Goal: Information Seeking & Learning: Understand process/instructions

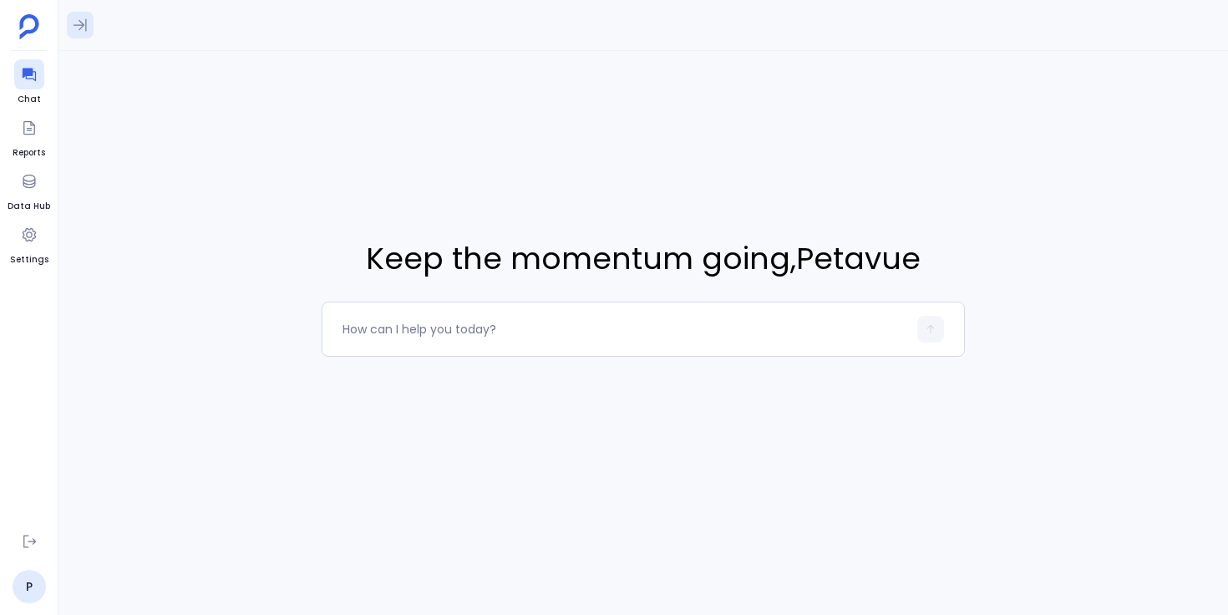
click at [83, 27] on icon at bounding box center [80, 25] width 17 height 17
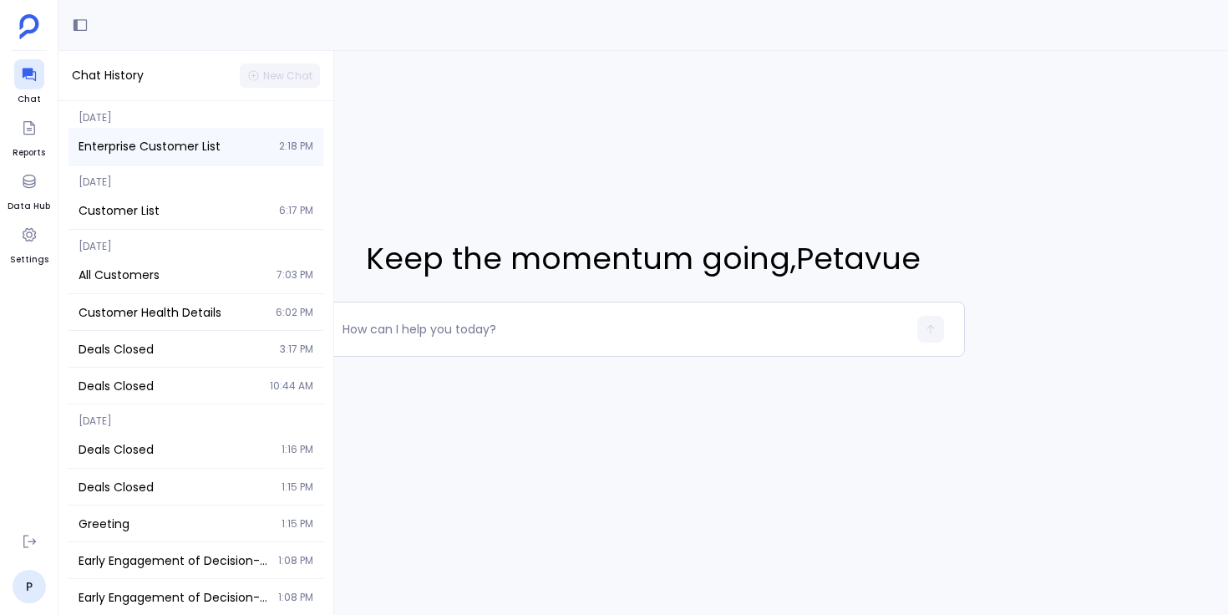
click at [169, 140] on span "Enterprise Customer List" at bounding box center [174, 146] width 190 height 17
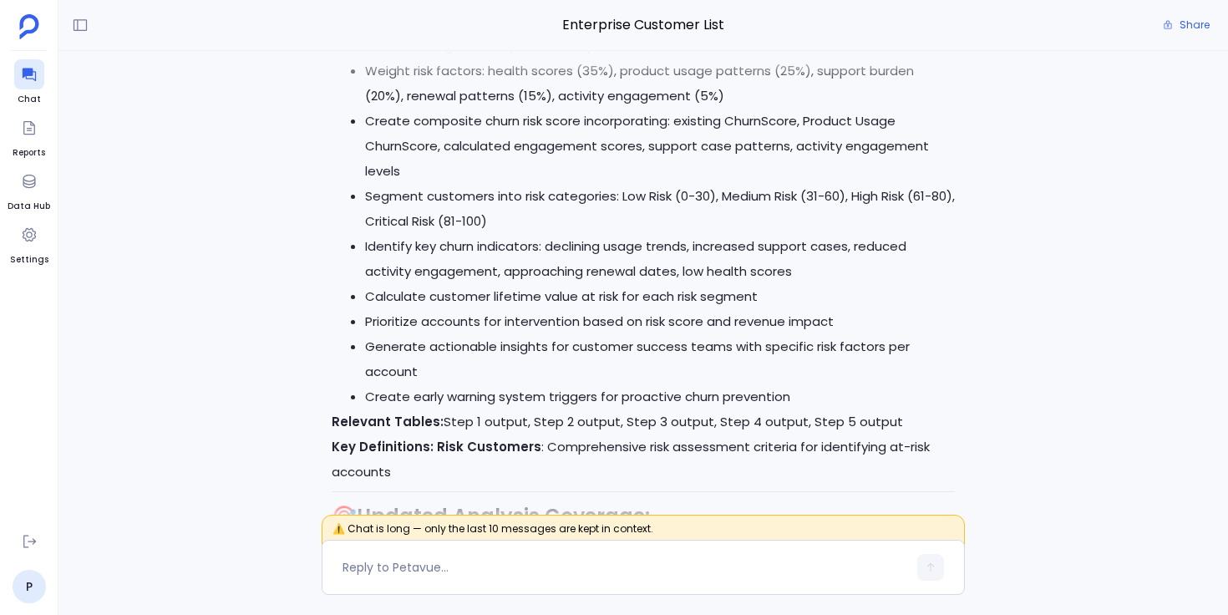
scroll to position [-3245, 0]
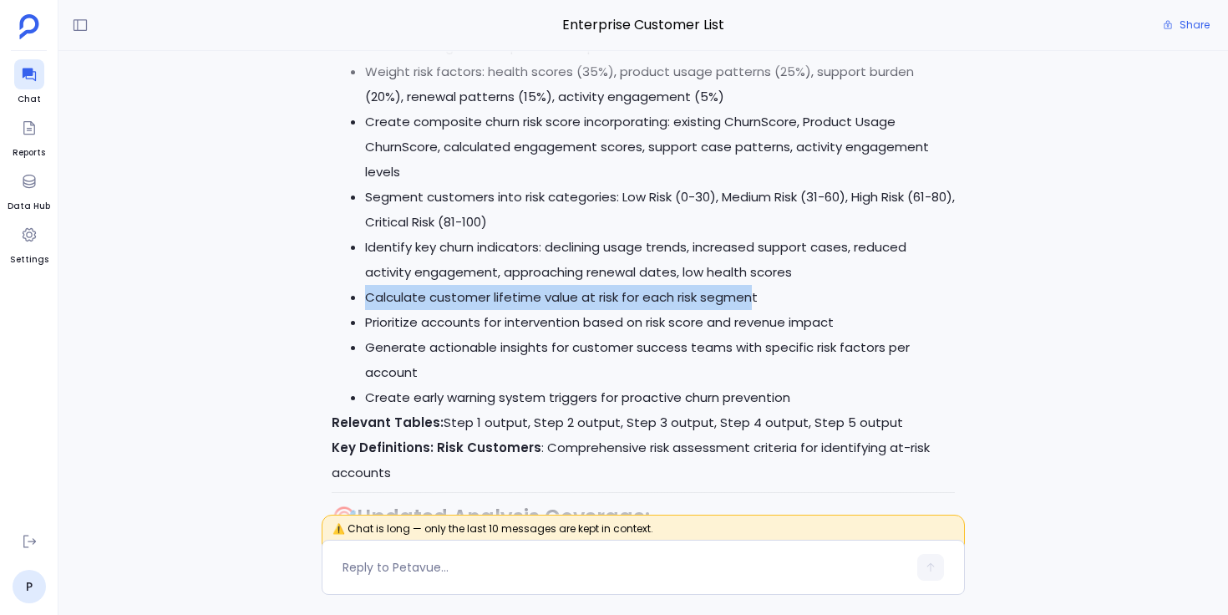
drag, startPoint x: 368, startPoint y: 350, endPoint x: 754, endPoint y: 352, distance: 386.0
click at [754, 310] on li "Calculate customer lifetime value at risk for each risk segment" at bounding box center [660, 297] width 590 height 25
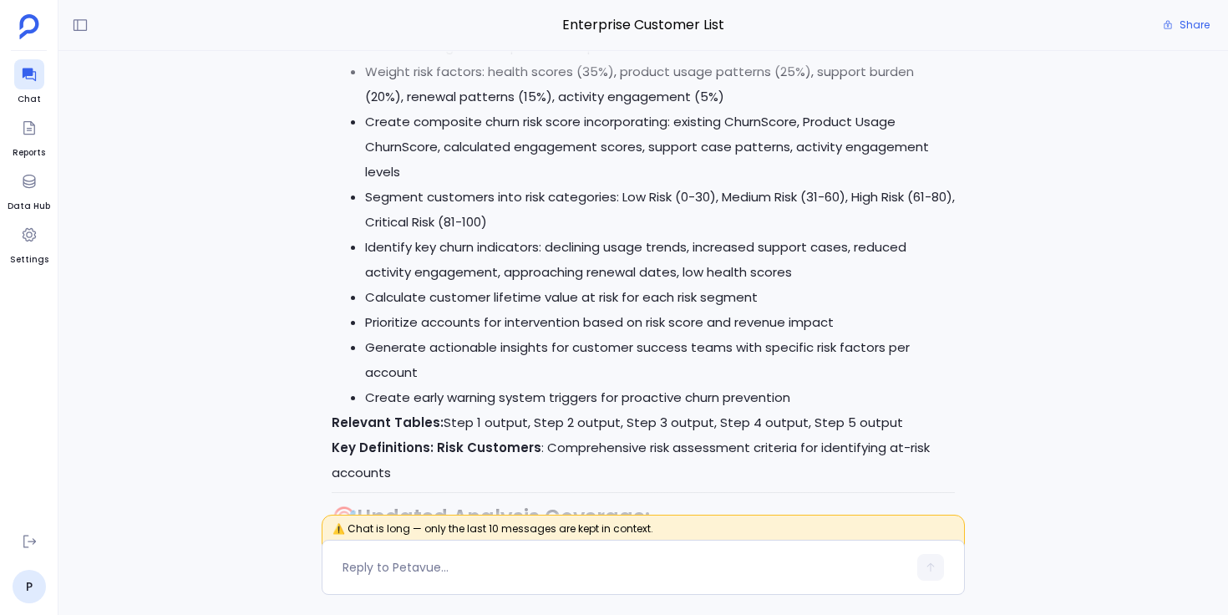
click at [754, 310] on li "Calculate customer lifetime value at risk for each risk segment" at bounding box center [660, 297] width 590 height 25
drag, startPoint x: 429, startPoint y: 348, endPoint x: 575, endPoint y: 351, distance: 145.4
click at [575, 310] on li "Calculate customer lifetime value at risk for each risk segment" at bounding box center [660, 297] width 590 height 25
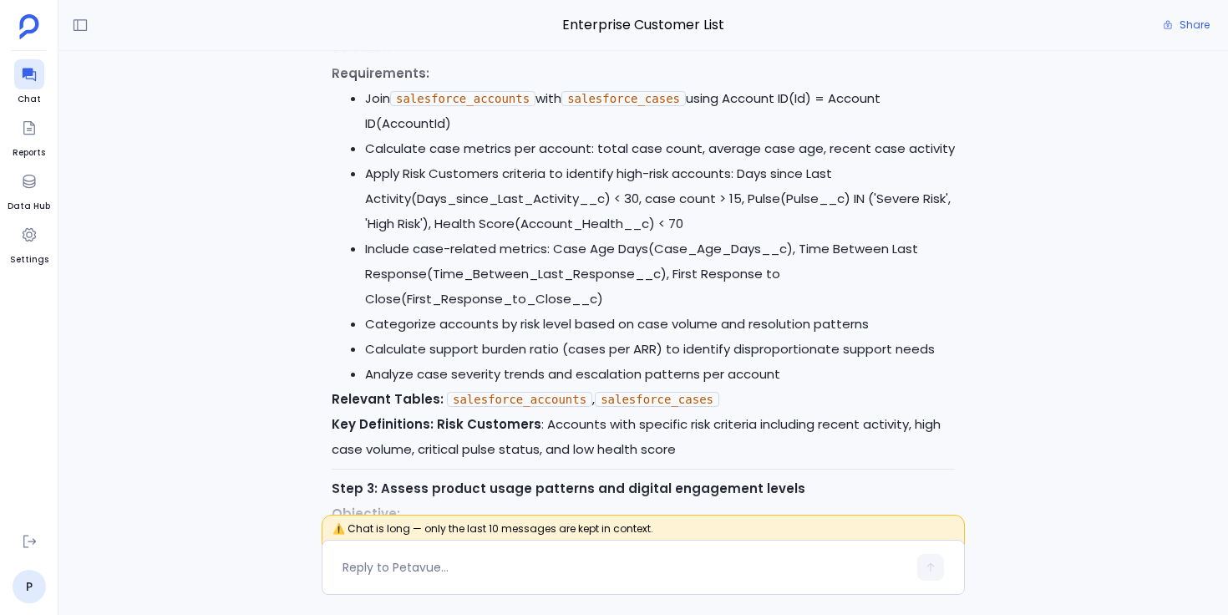
scroll to position [-5152, 0]
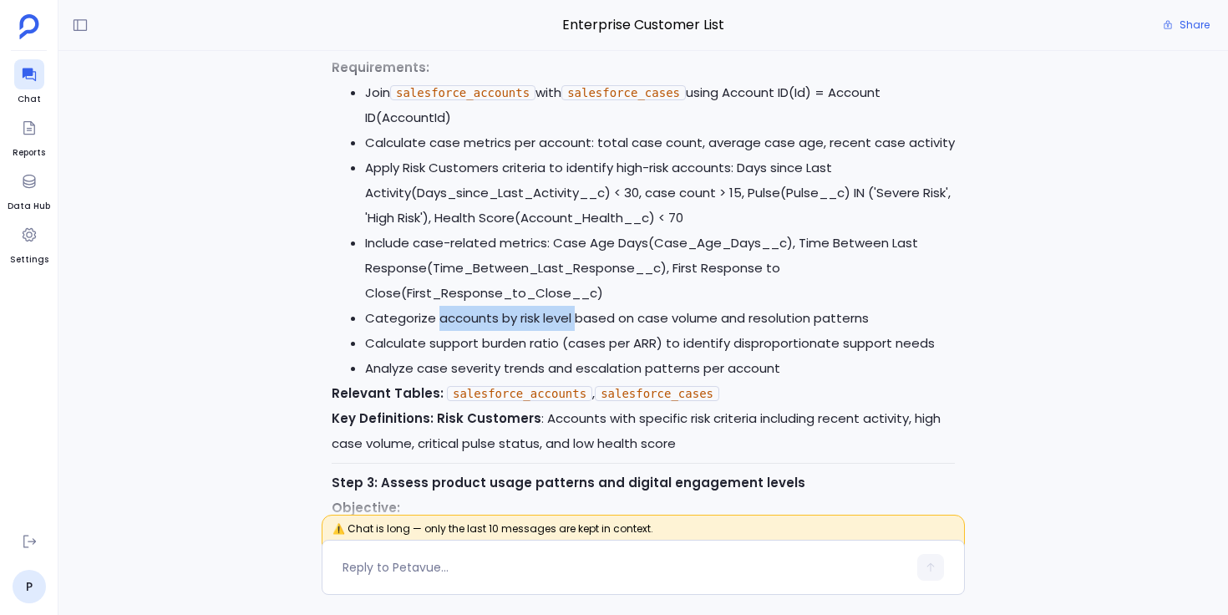
drag, startPoint x: 436, startPoint y: 368, endPoint x: 572, endPoint y: 368, distance: 136.2
click at [572, 331] on li "Categorize accounts by risk level based on case volume and resolution patterns" at bounding box center [660, 318] width 590 height 25
click at [478, 231] on li "Apply Risk Customers criteria to identify high-risk accounts: Days since Last A…" at bounding box center [660, 192] width 590 height 75
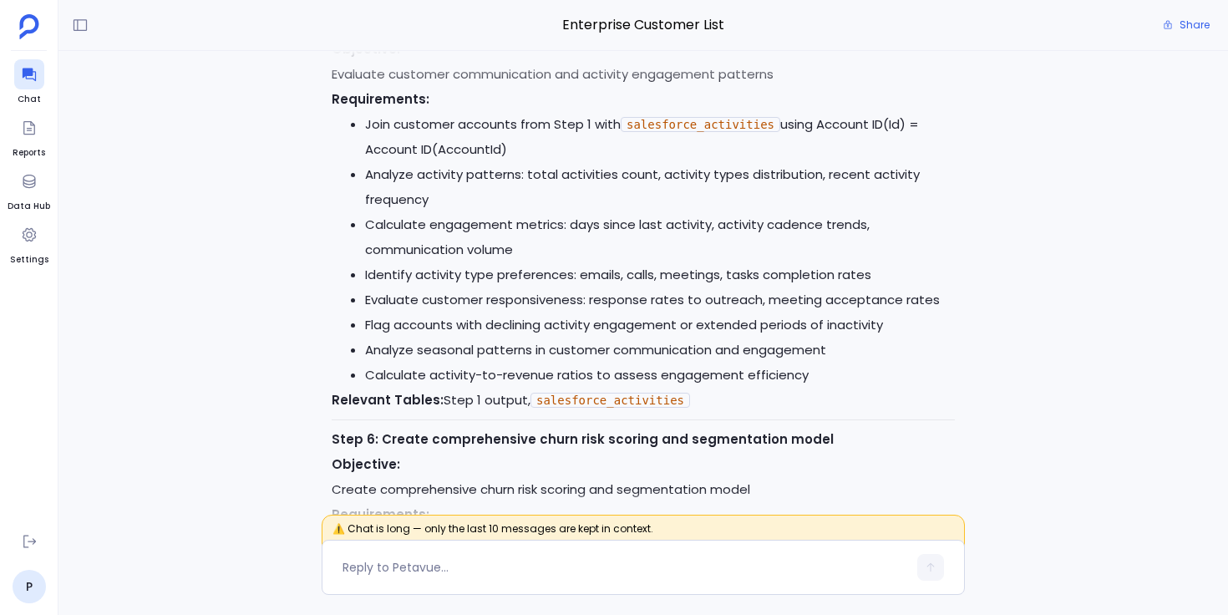
scroll to position [-3751, 0]
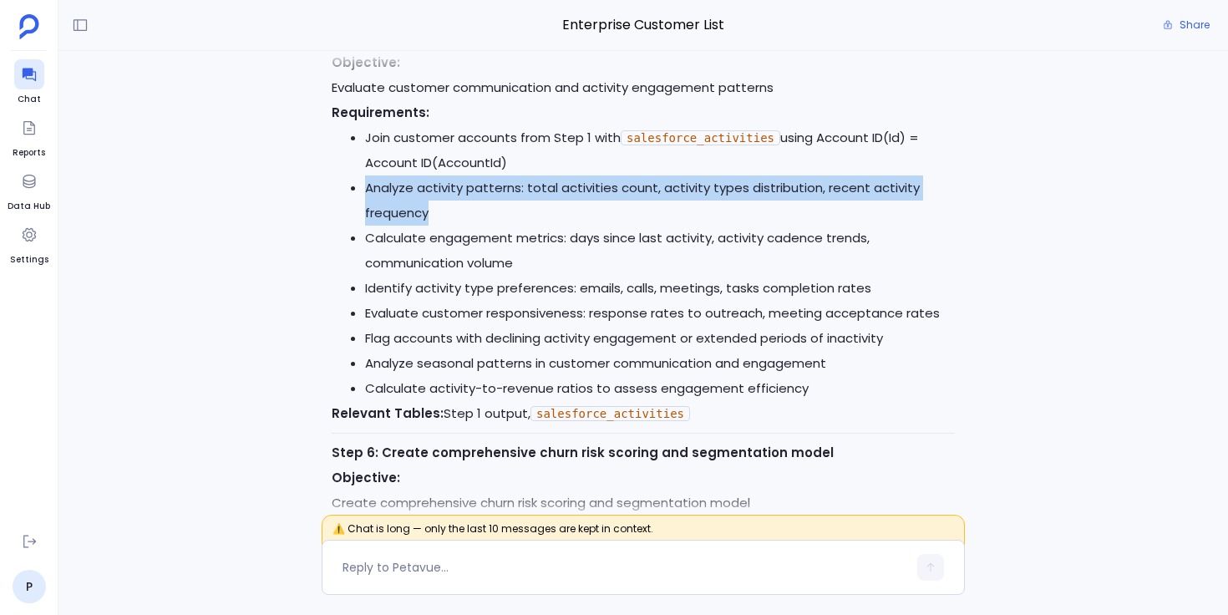
drag, startPoint x: 366, startPoint y: 238, endPoint x: 441, endPoint y: 262, distance: 79.0
click at [441, 226] on li "Analyze activity patterns: total activities count, activity types distribution,…" at bounding box center [660, 200] width 590 height 50
click at [770, 226] on li "Analyze activity patterns: total activities count, activity types distribution,…" at bounding box center [660, 200] width 590 height 50
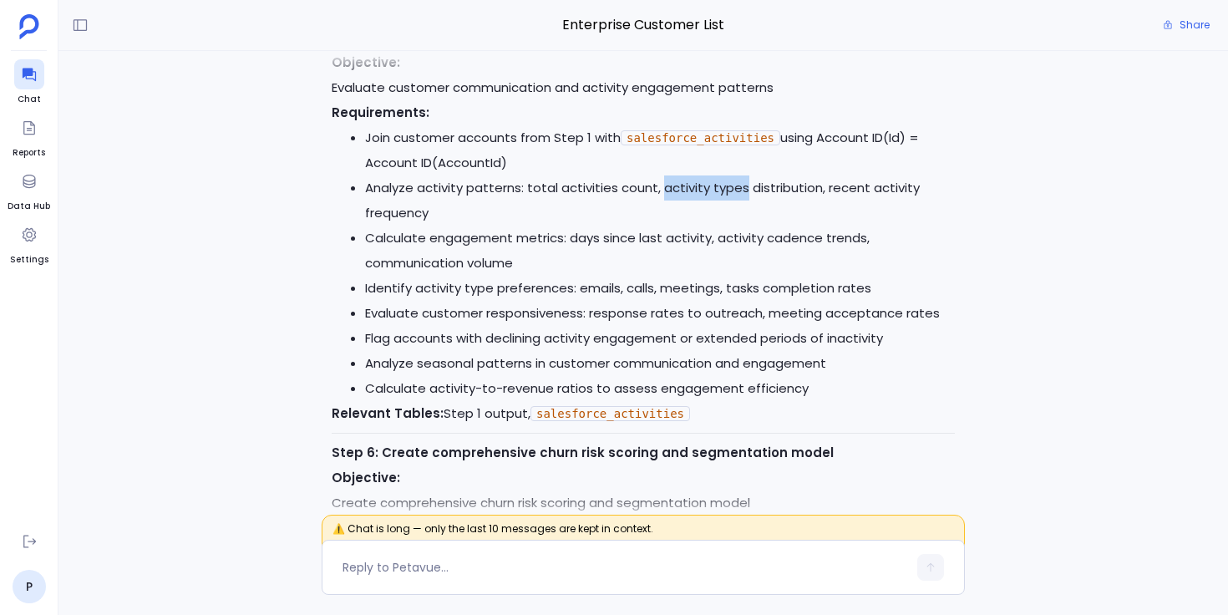
drag, startPoint x: 659, startPoint y: 238, endPoint x: 740, endPoint y: 236, distance: 81.1
click at [740, 226] on li "Analyze activity patterns: total activities count, activity types distribution,…" at bounding box center [660, 200] width 590 height 50
click at [741, 226] on li "Analyze activity patterns: total activities count, activity types distribution,…" at bounding box center [660, 200] width 590 height 50
drag, startPoint x: 741, startPoint y: 236, endPoint x: 657, endPoint y: 234, distance: 83.6
click at [657, 226] on li "Analyze activity patterns: total activities count, activity types distribution,…" at bounding box center [660, 200] width 590 height 50
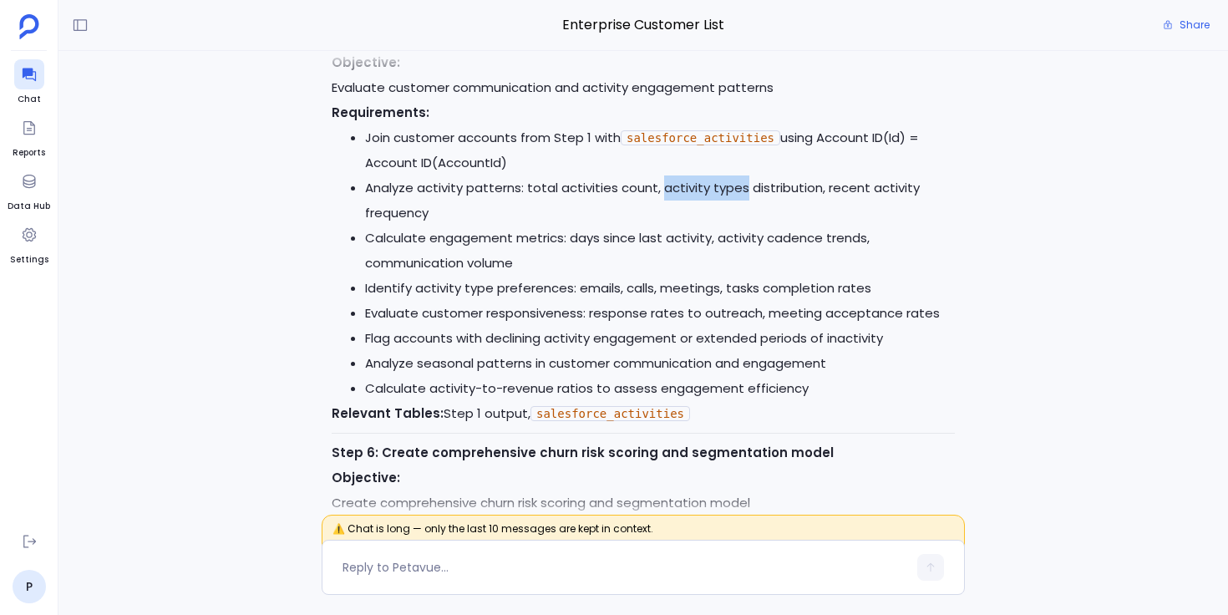
click at [662, 226] on li "Analyze activity patterns: total activities count, activity types distribution,…" at bounding box center [660, 200] width 590 height 50
click at [676, 145] on code "salesforce_activities" at bounding box center [701, 137] width 160 height 15
drag, startPoint x: 659, startPoint y: 239, endPoint x: 741, endPoint y: 240, distance: 81.9
click at [741, 226] on li "Analyze activity patterns: total activities count, activity types distribution,…" at bounding box center [660, 200] width 590 height 50
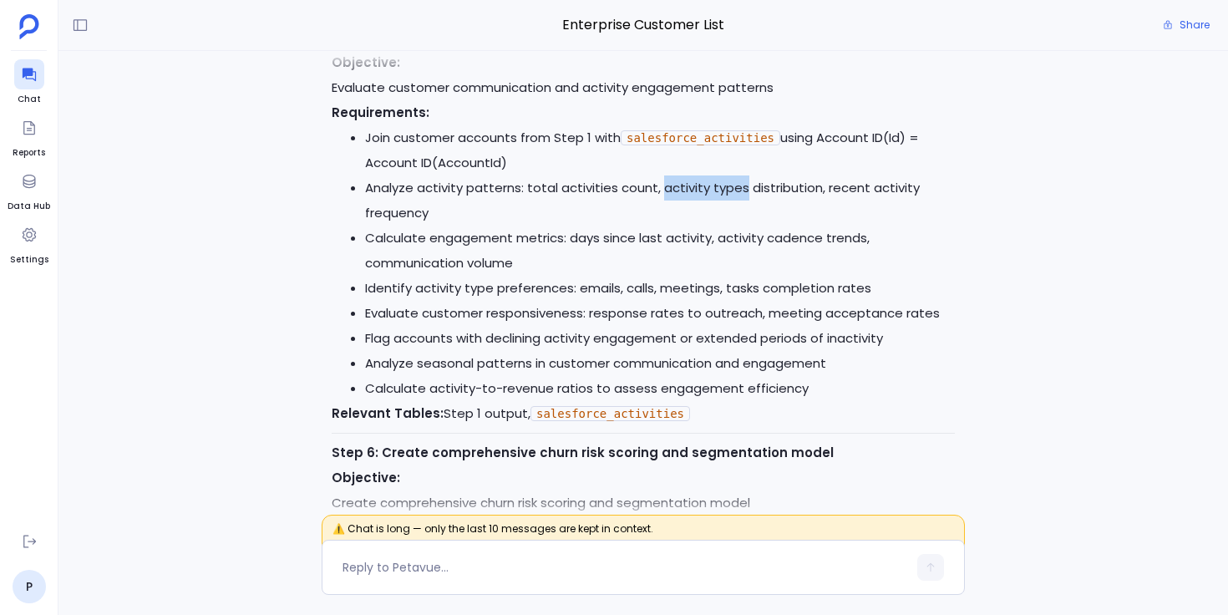
click at [741, 226] on li "Analyze activity patterns: total activities count, activity types distribution,…" at bounding box center [660, 200] width 590 height 50
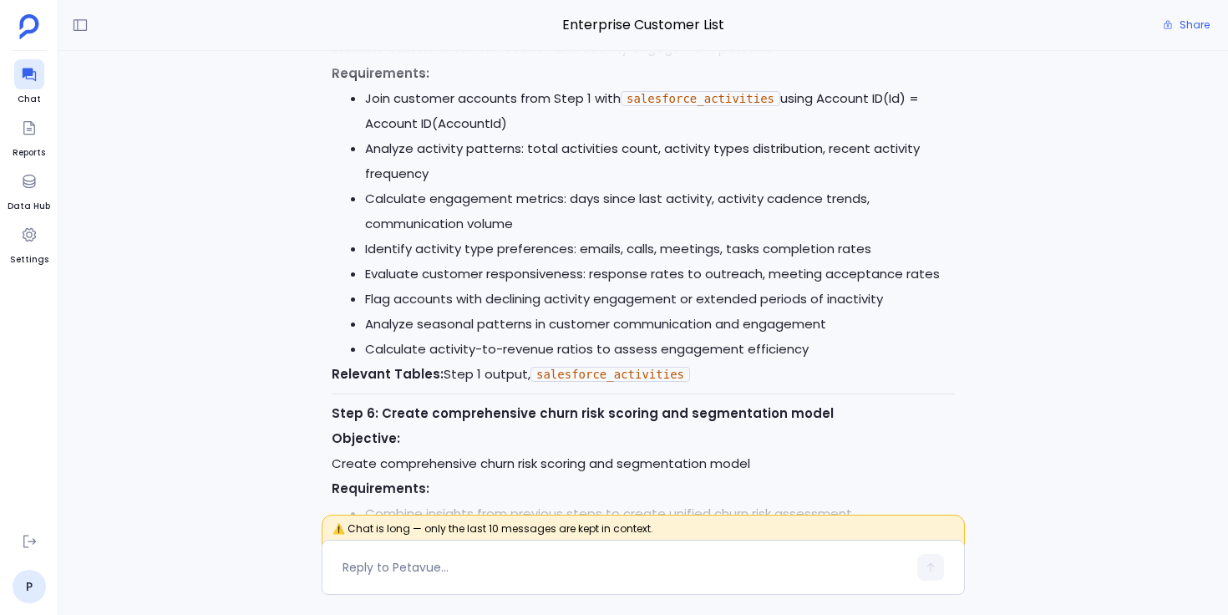
scroll to position [-3713, 0]
drag, startPoint x: 531, startPoint y: 427, endPoint x: 679, endPoint y: 428, distance: 147.9
click at [679, 383] on code "salesforce_activities" at bounding box center [610, 375] width 160 height 15
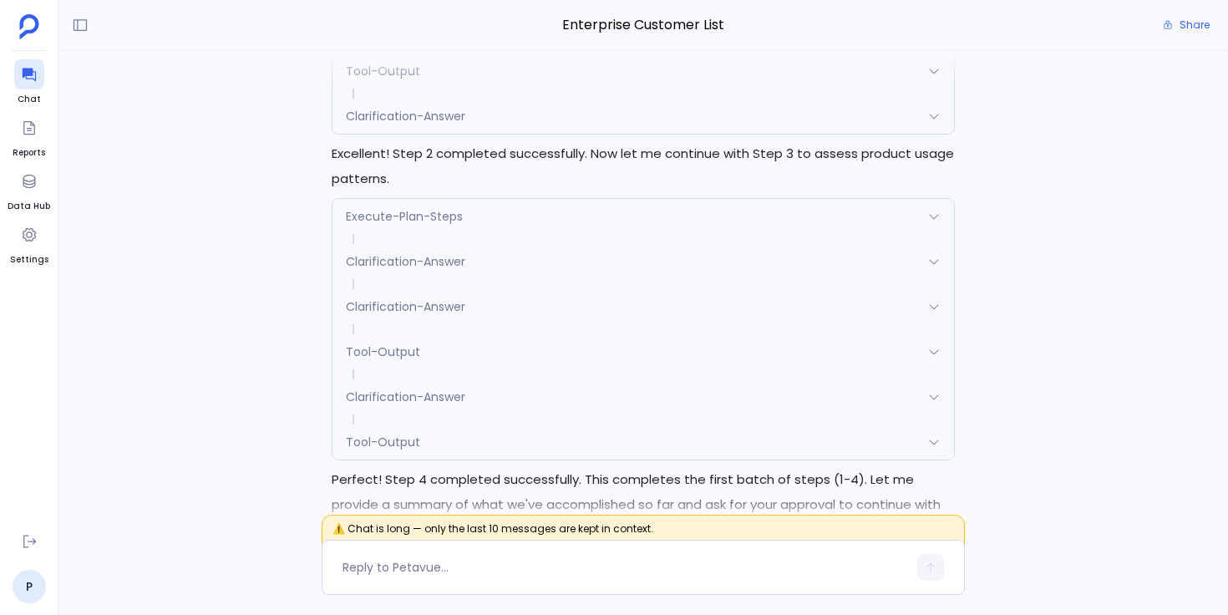
click at [583, 234] on div "Execute-Plan-Steps" at bounding box center [643, 216] width 622 height 35
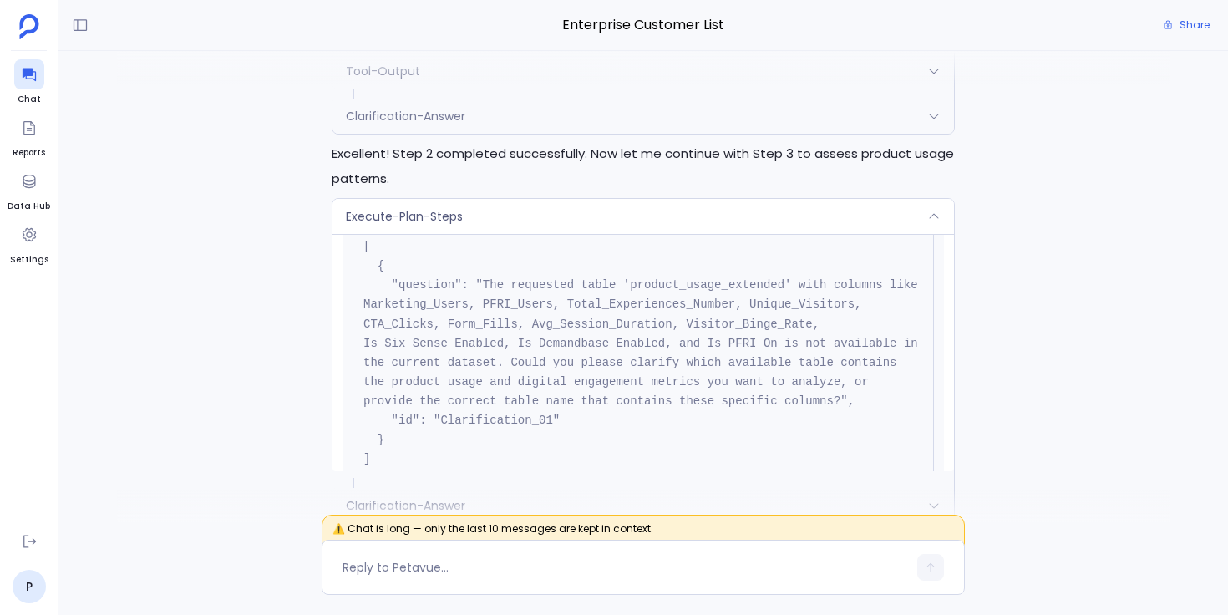
scroll to position [448, 0]
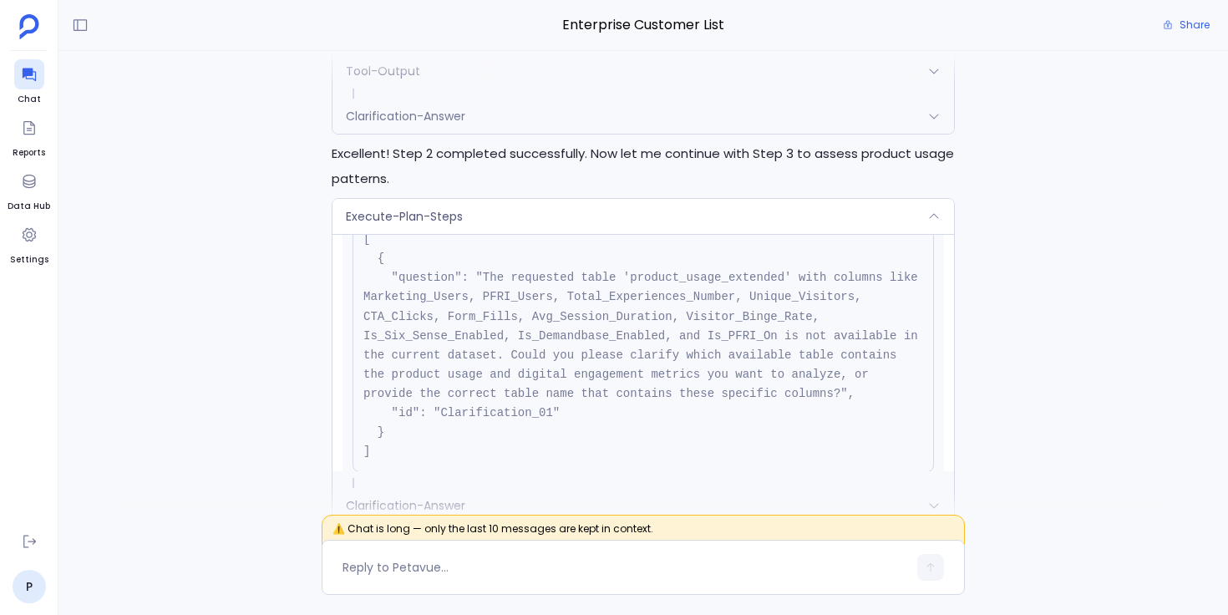
click at [622, 234] on div "Execute-Plan-Steps" at bounding box center [643, 216] width 622 height 35
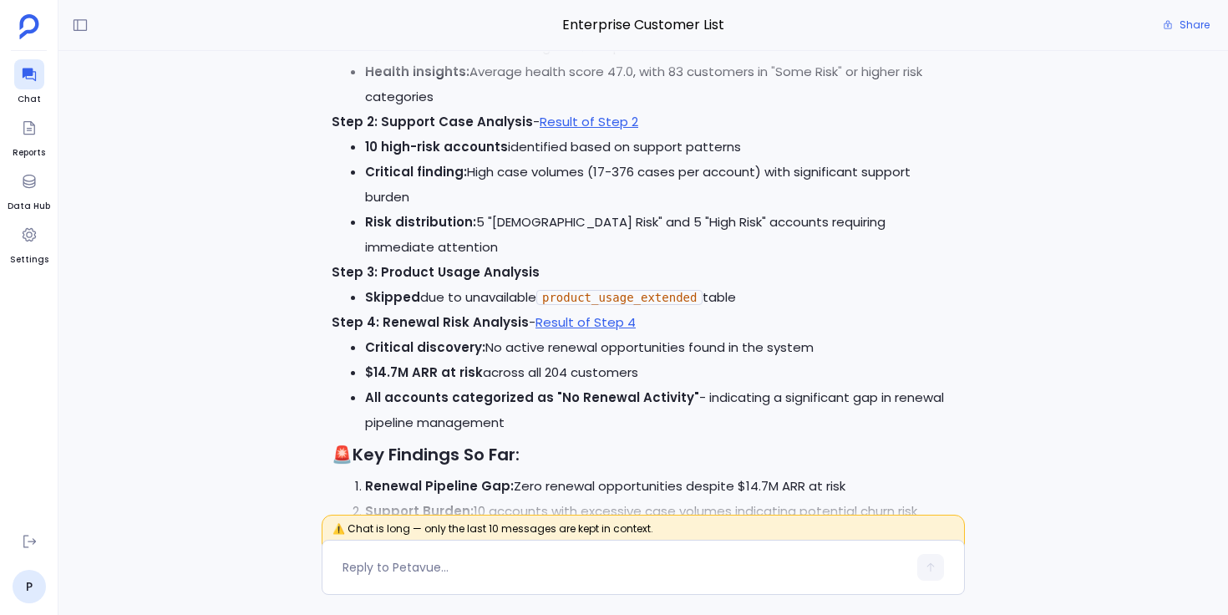
scroll to position [-1444, 0]
